Goal: Information Seeking & Learning: Learn about a topic

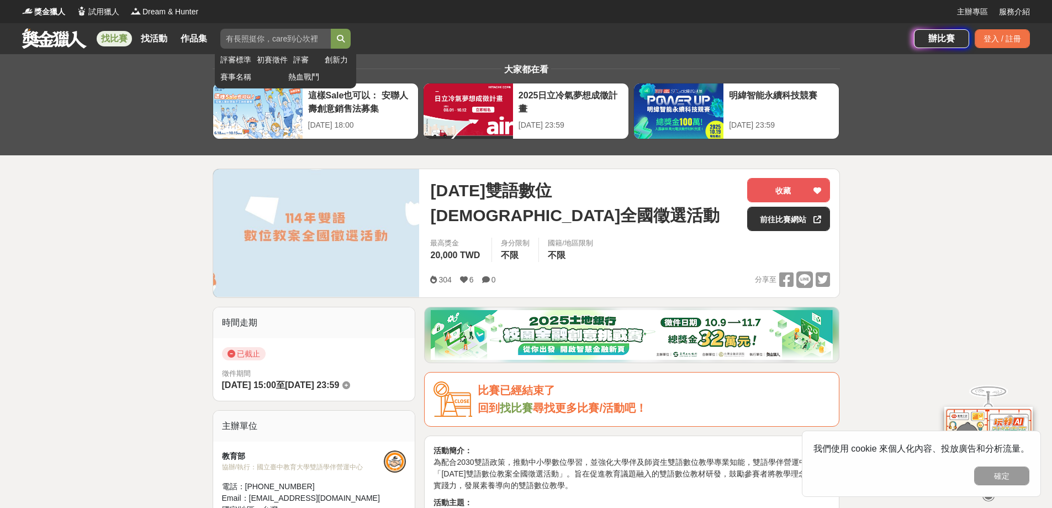
click at [241, 39] on input "search" at bounding box center [275, 39] width 110 height 20
click at [331, 29] on button "submit" at bounding box center [341, 39] width 20 height 20
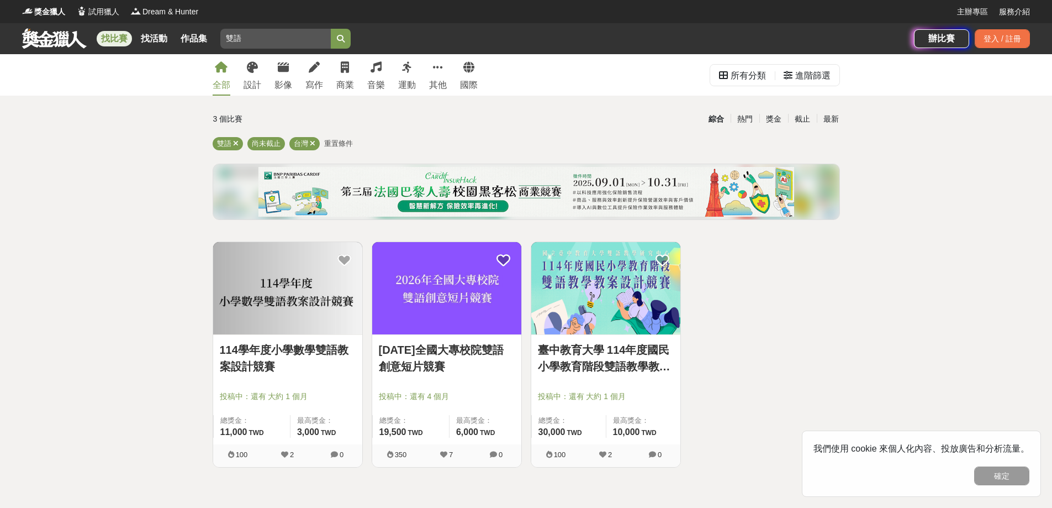
click at [597, 355] on link "臺中教育大學 114年度國民小學教育階段雙語教學教案設計競賽" at bounding box center [606, 357] width 136 height 33
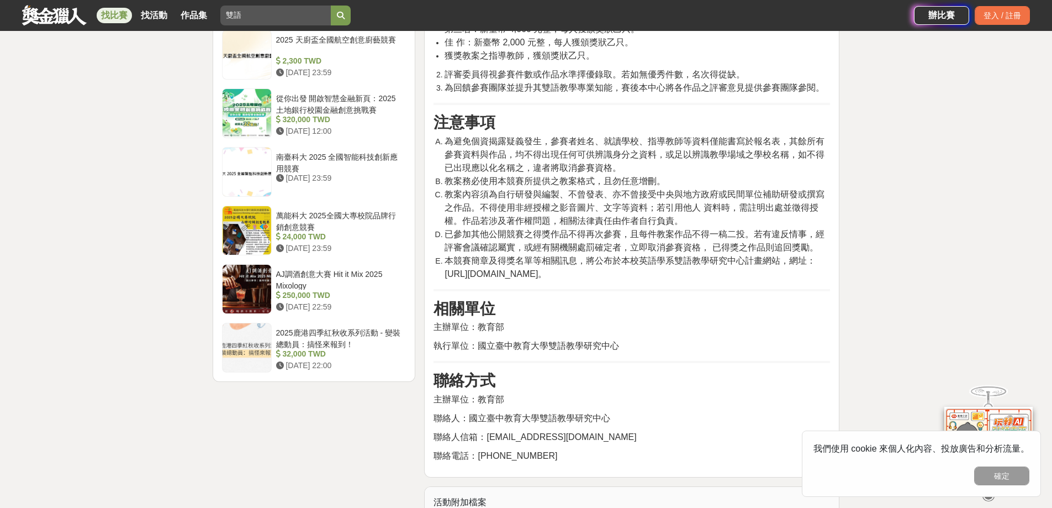
scroll to position [1326, 0]
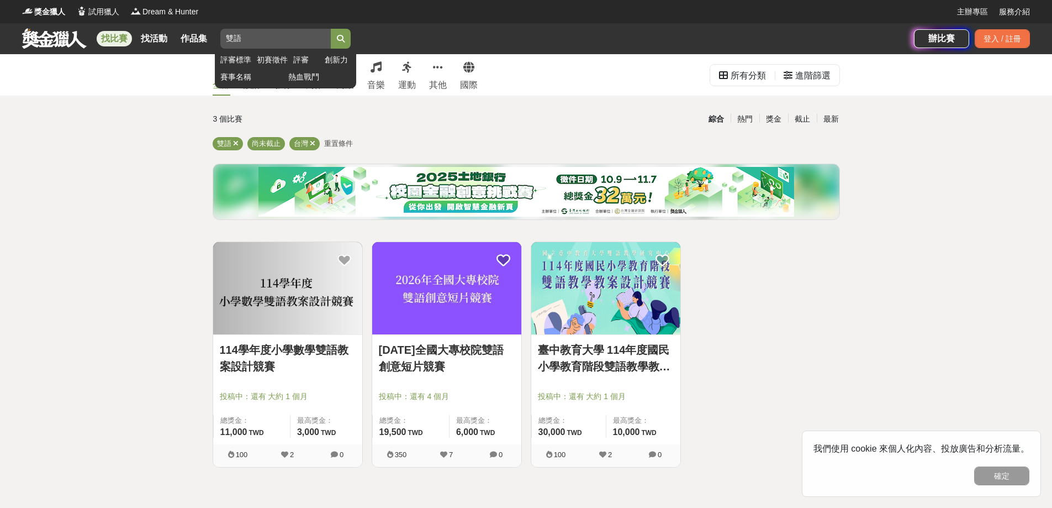
click at [299, 37] on input "雙語" at bounding box center [275, 39] width 110 height 20
type input "雙"
type input "教案"
click at [331, 29] on button "submit" at bounding box center [341, 39] width 20 height 20
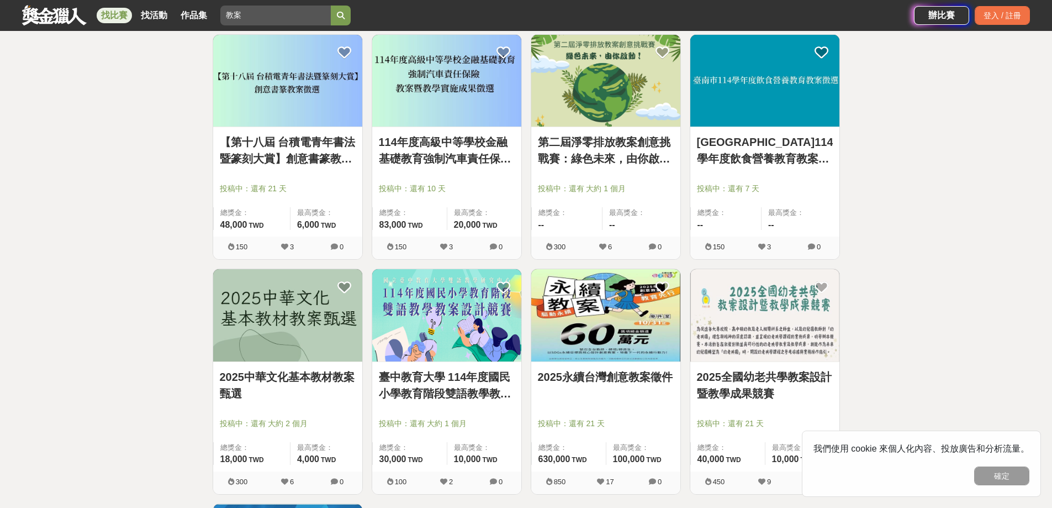
scroll to position [718, 0]
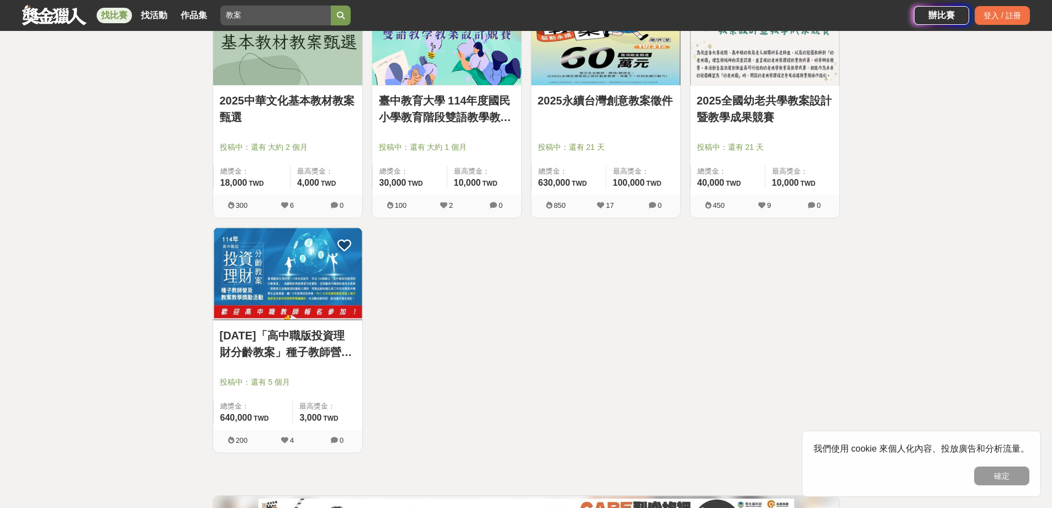
click at [320, 336] on link "[DATE]「高中職版投資理財分齡教案」種子教師營及教案教學獎勵活動辦法" at bounding box center [288, 343] width 136 height 33
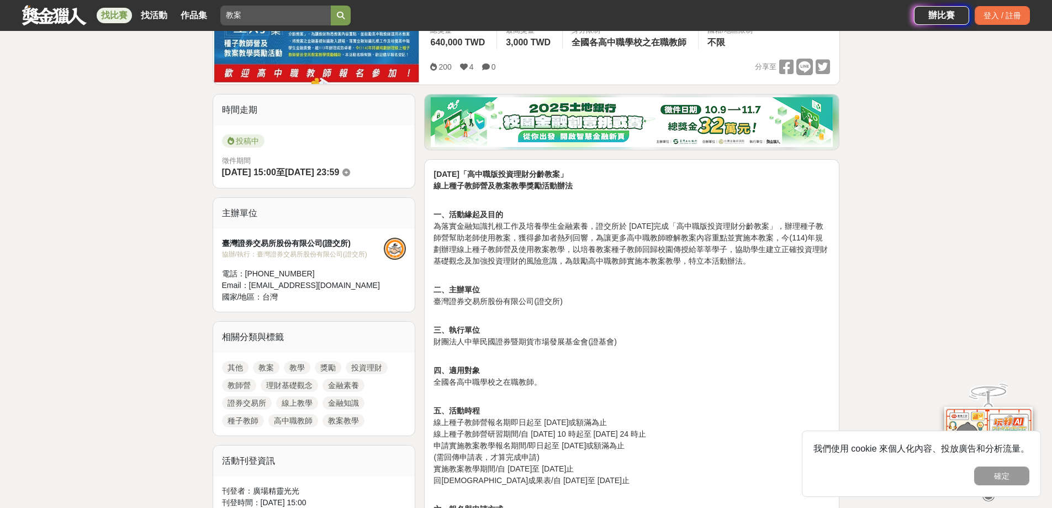
scroll to position [331, 0]
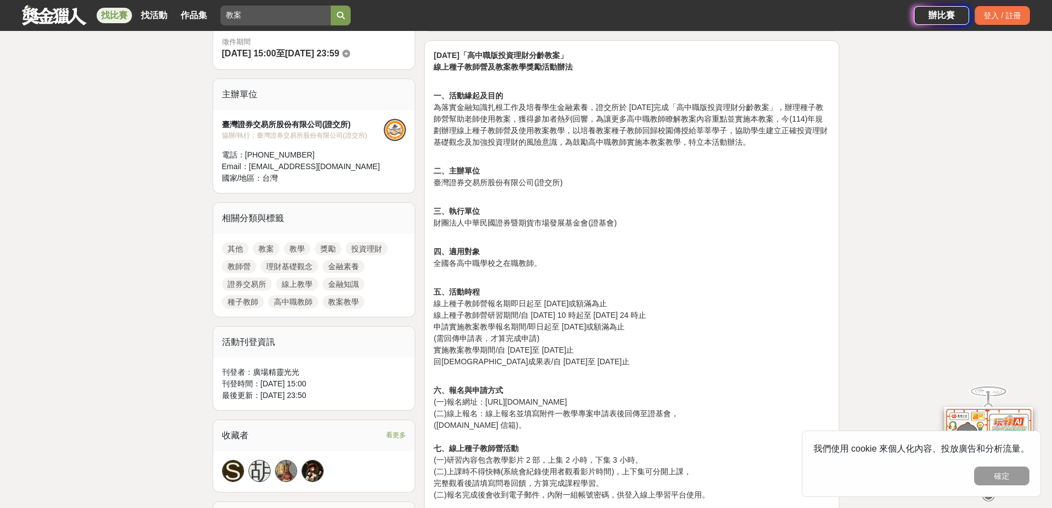
click at [478, 257] on p "四、適用對象 全國各高中職學校之在職教師。" at bounding box center [632, 251] width 397 height 35
click at [607, 335] on p "五、活動時程 線上種子教師營報名期即日起至 [DATE]或額滿為止 線上種子教師營研習期間/自 [DATE] 10 時起至 [DATE] 24 時止 申請實施…" at bounding box center [632, 321] width 397 height 93
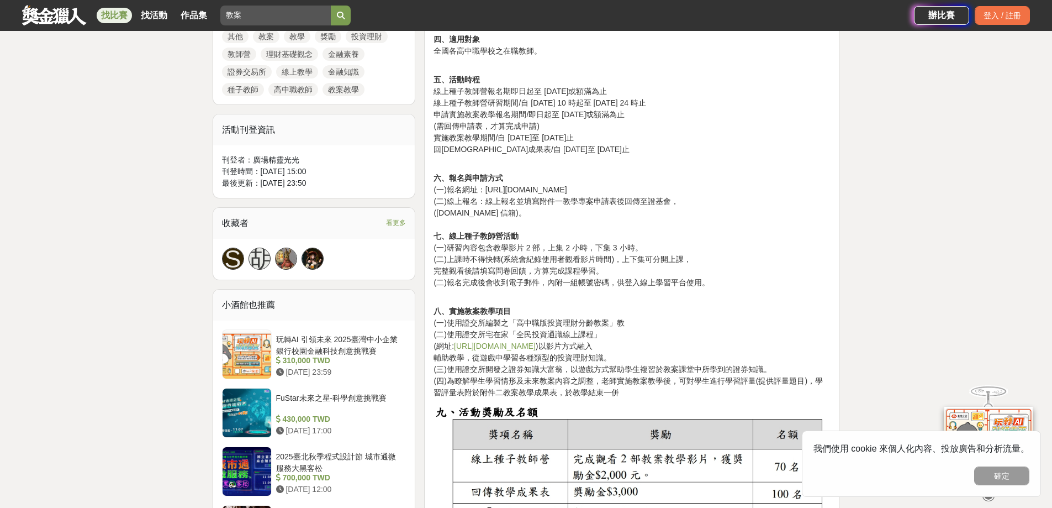
scroll to position [608, 0]
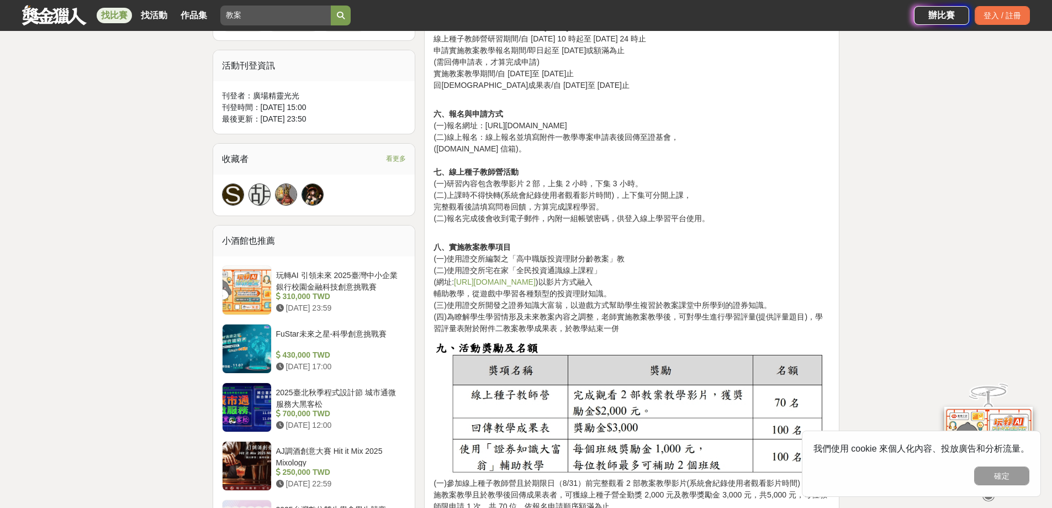
click at [616, 399] on img at bounding box center [632, 409] width 397 height 138
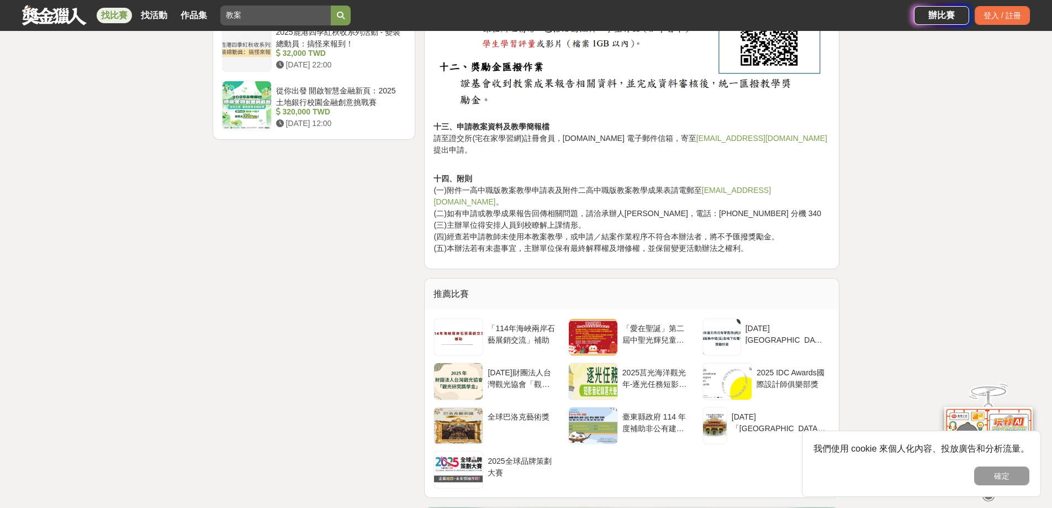
scroll to position [1657, 0]
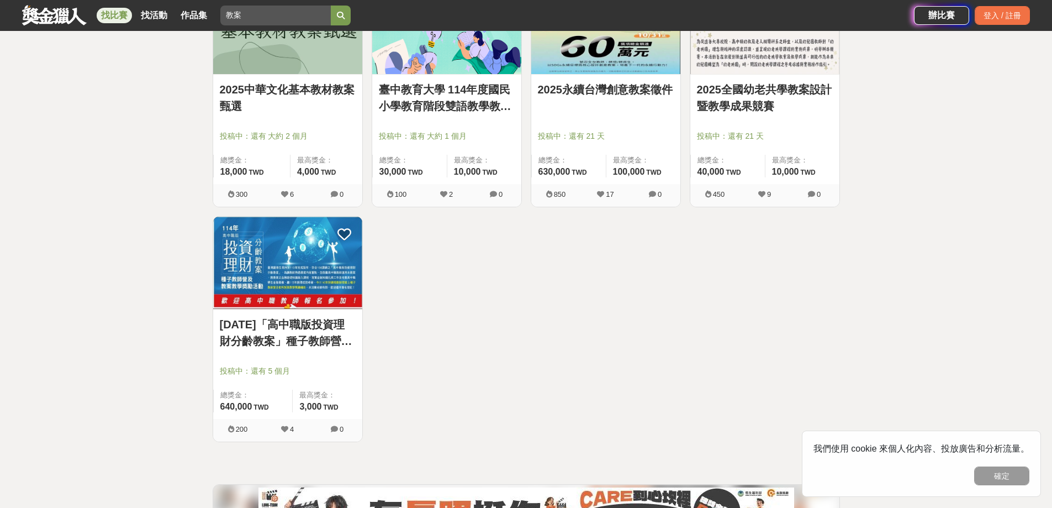
scroll to position [718, 0]
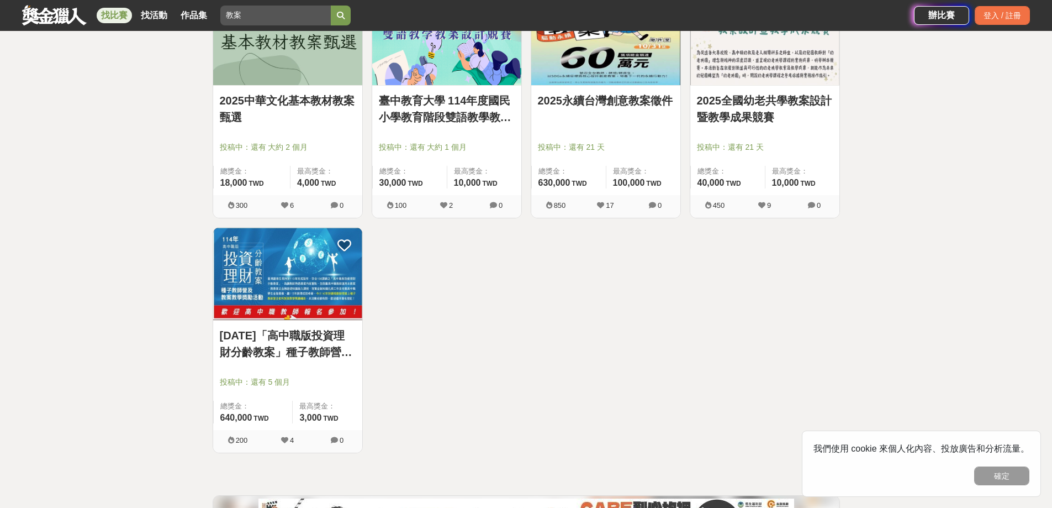
click at [54, 18] on link at bounding box center [54, 14] width 67 height 21
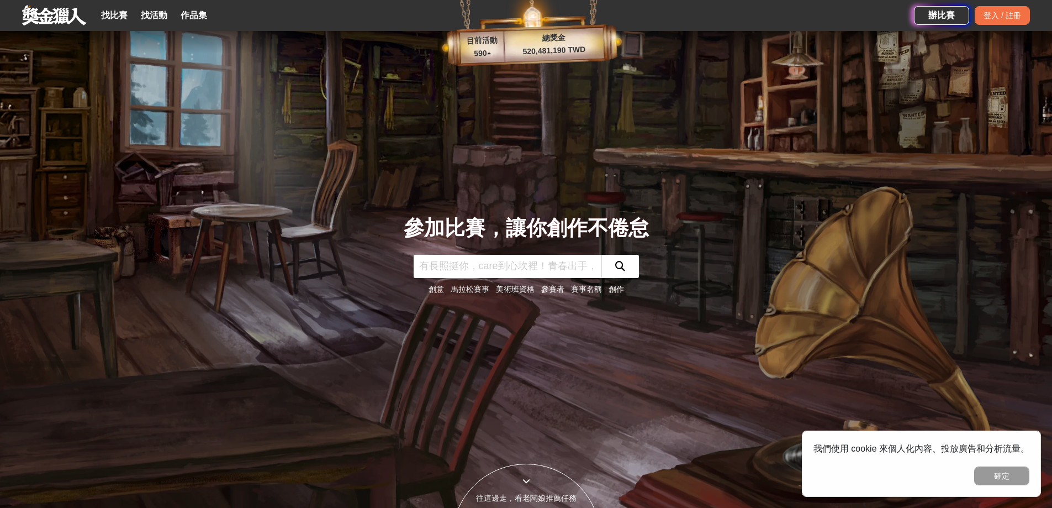
click at [533, 270] on input "text" at bounding box center [508, 266] width 188 height 23
type input "英文"
click button "submit" at bounding box center [621, 266] width 38 height 23
